Goal: Book appointment/travel/reservation

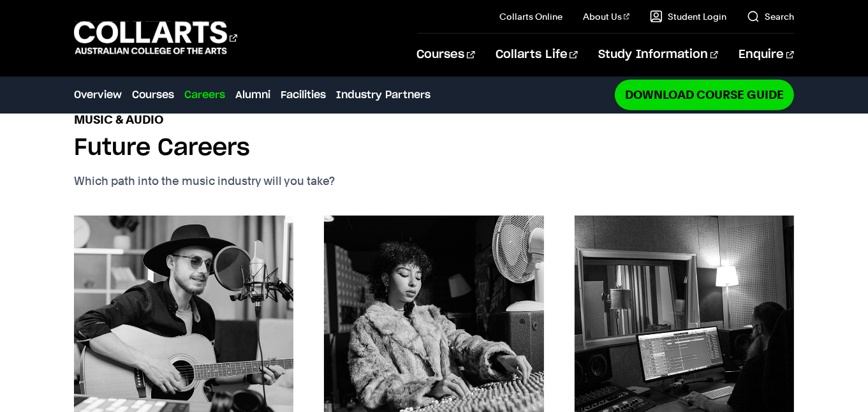
scroll to position [1700, 0]
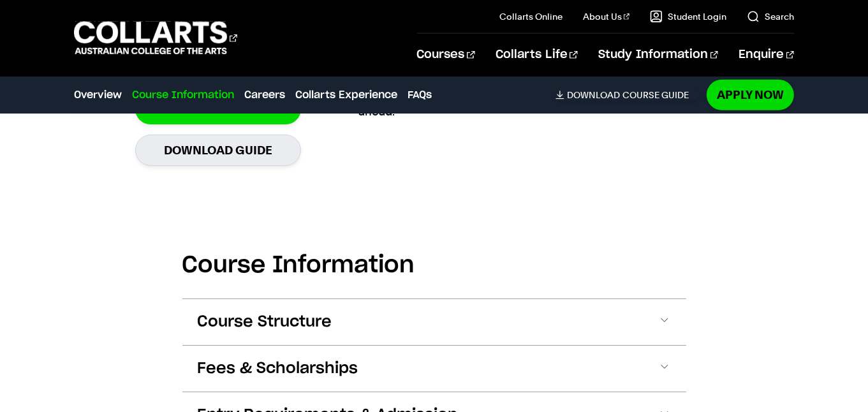
scroll to position [1169, 0]
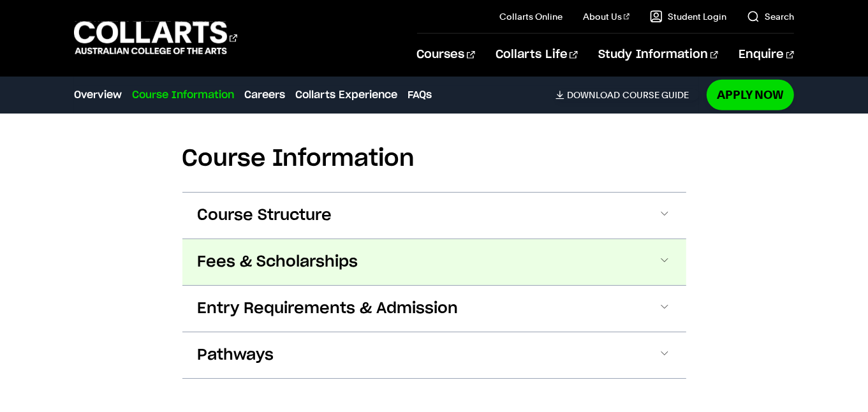
click at [246, 258] on span "Fees & Scholarships" at bounding box center [278, 262] width 161 height 20
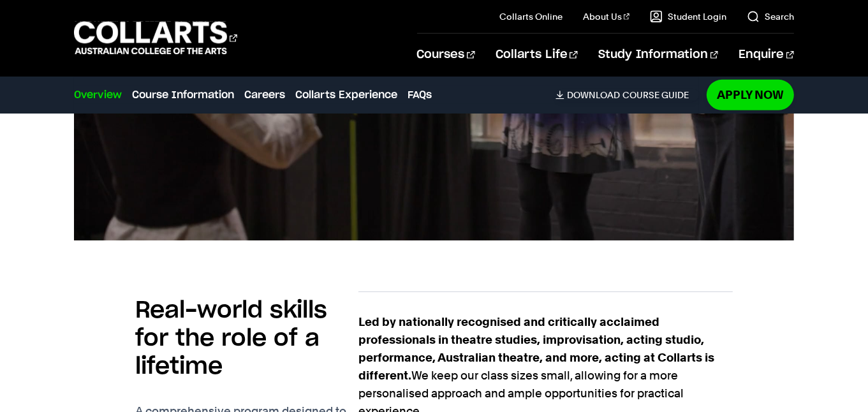
scroll to position [744, 0]
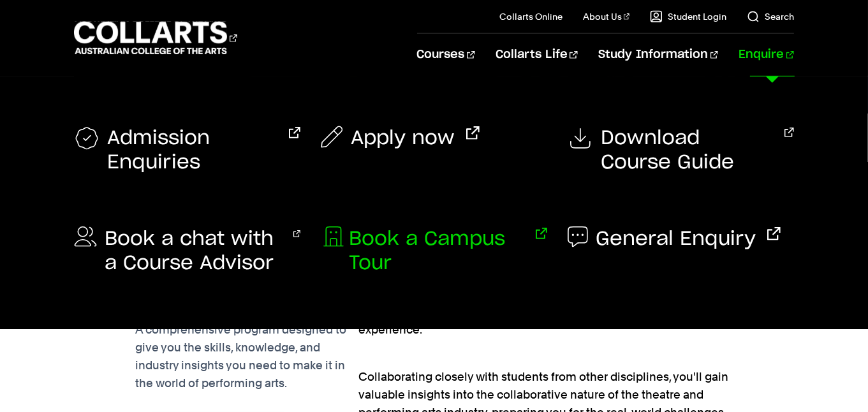
click at [417, 250] on span "Book a Campus Tour" at bounding box center [436, 251] width 175 height 48
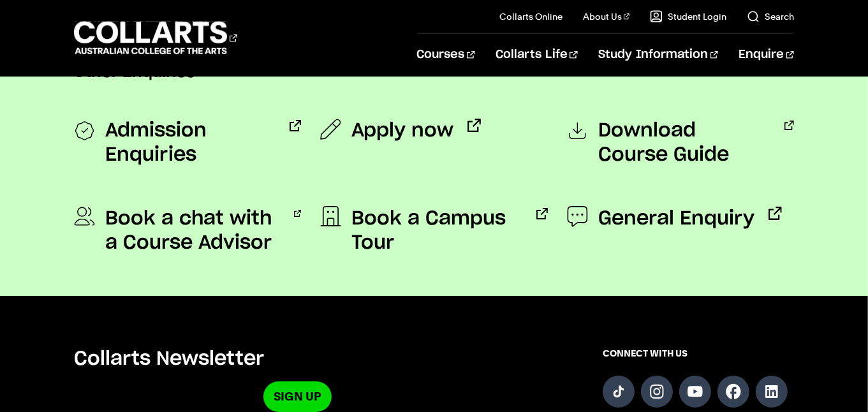
scroll to position [1381, 0]
